Goal: Transaction & Acquisition: Purchase product/service

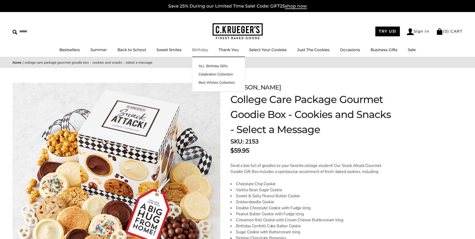
click at [199, 50] on link "Birthday" at bounding box center [200, 49] width 16 height 5
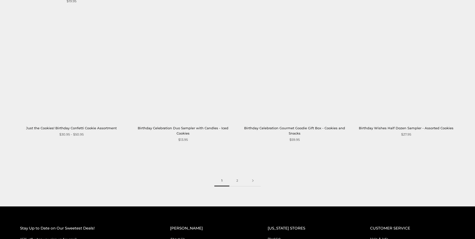
scroll to position [776, 0]
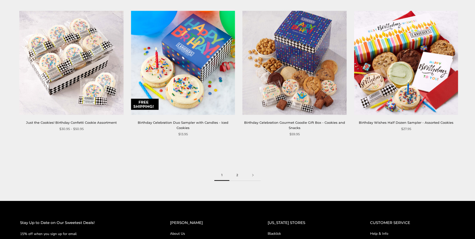
click at [236, 170] on link "2" at bounding box center [237, 175] width 16 height 11
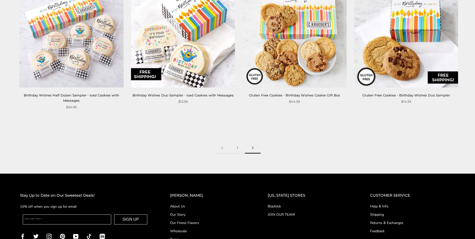
scroll to position [275, 0]
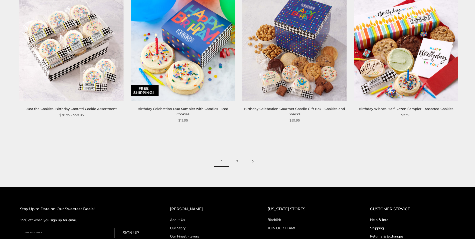
scroll to position [776, 0]
